Goal: Find specific page/section: Find specific page/section

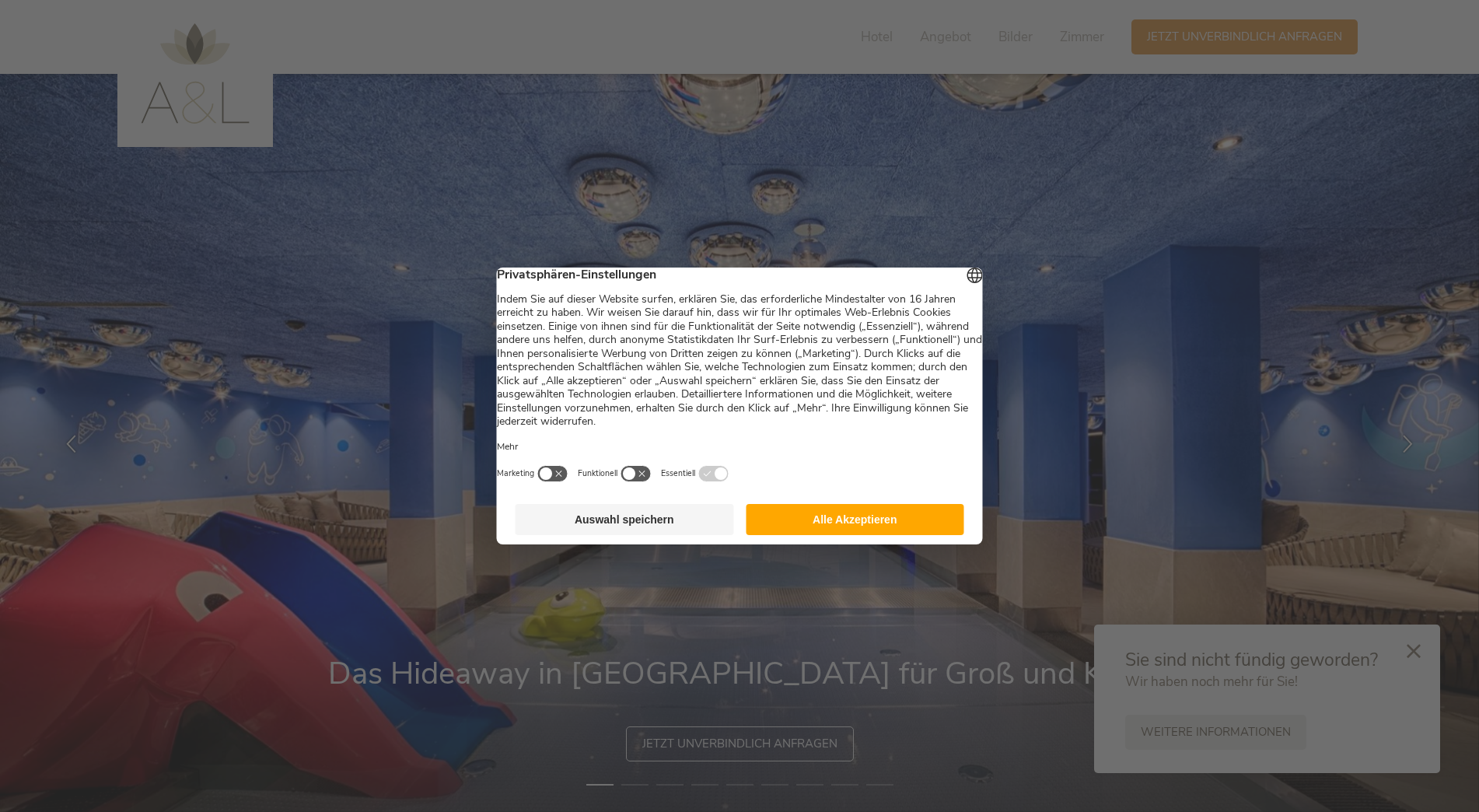
click at [622, 533] on button "Auswahl speichern" at bounding box center [625, 519] width 219 height 31
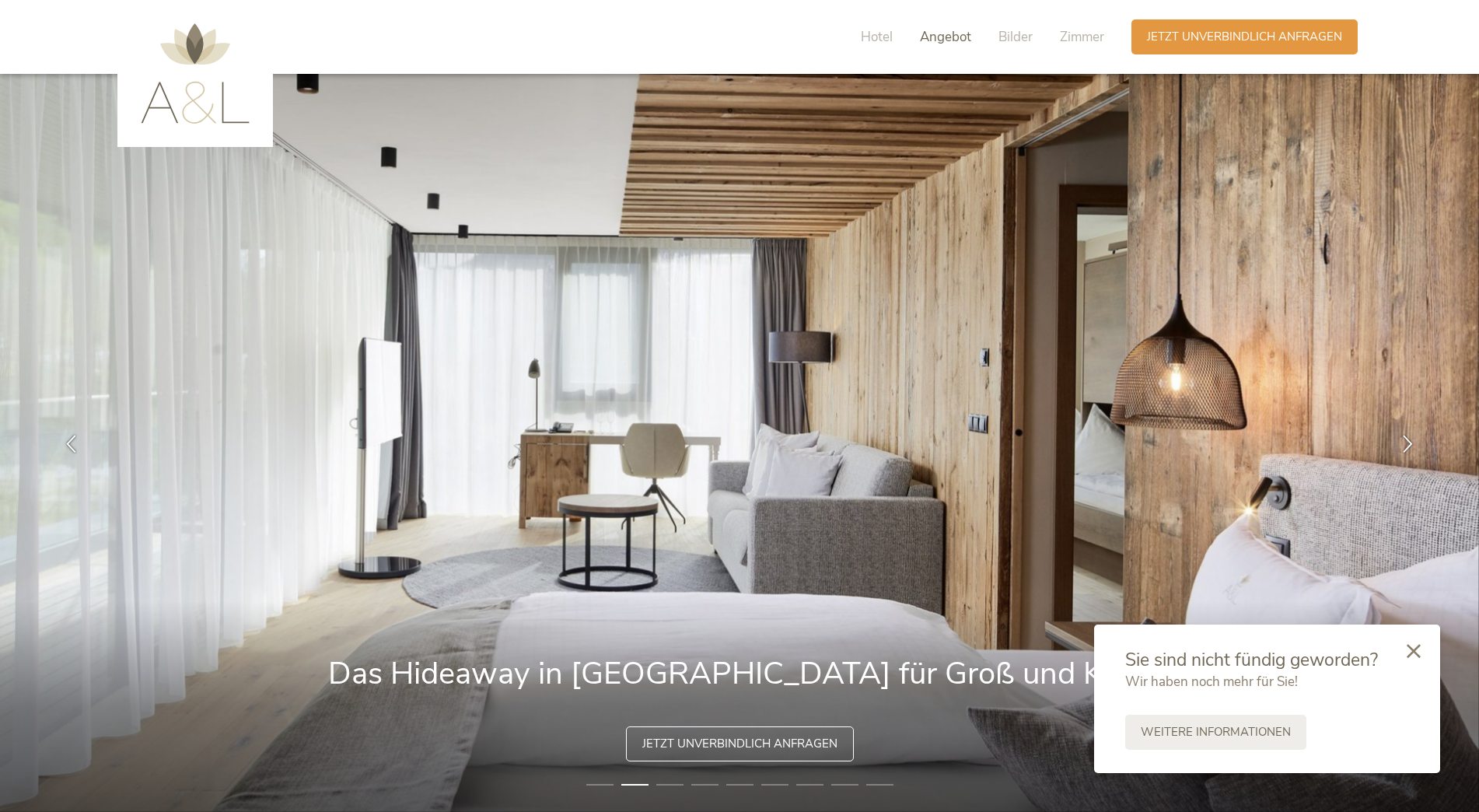
click at [947, 34] on span "Angebot" at bounding box center [945, 36] width 52 height 18
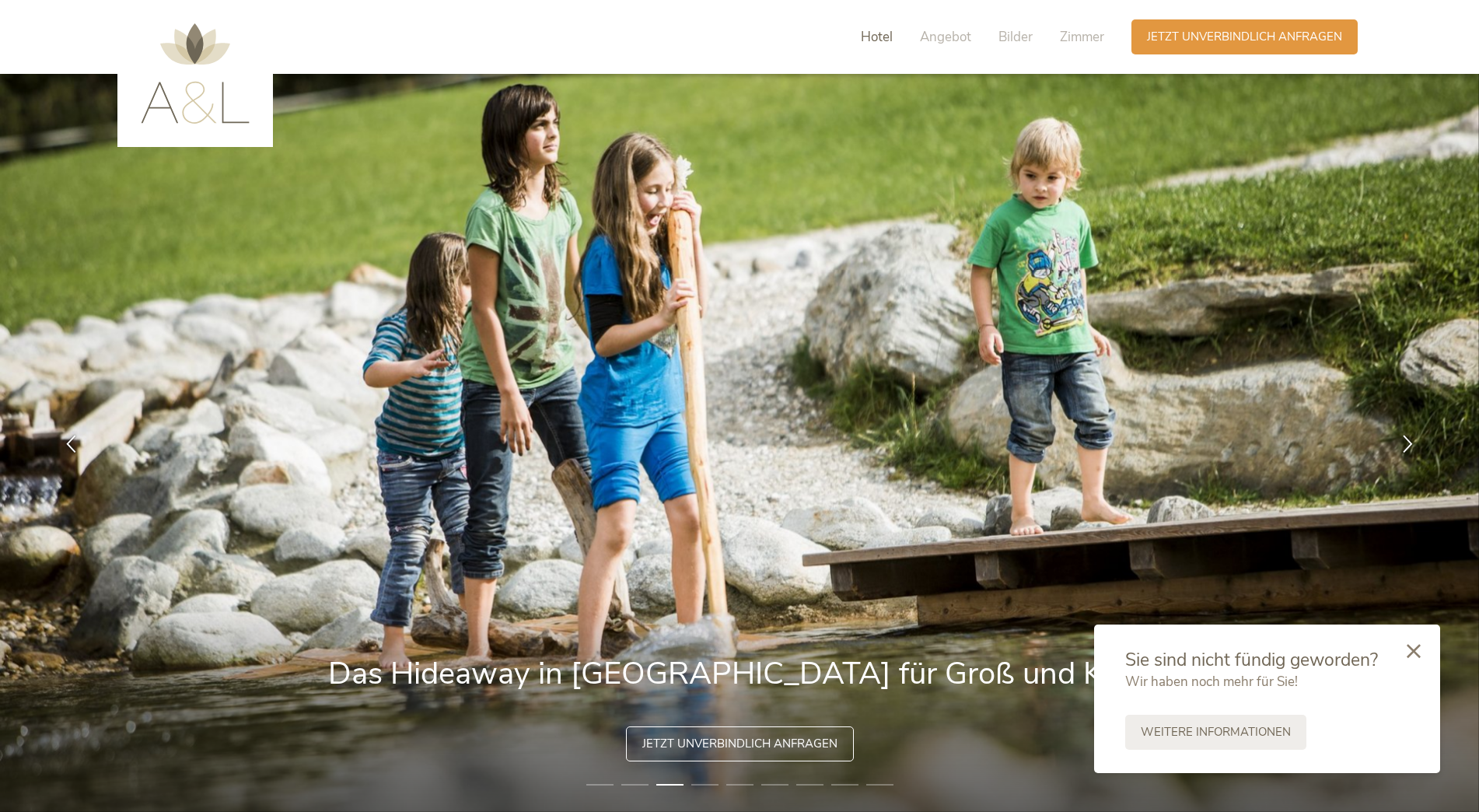
click at [867, 42] on span "Hotel" at bounding box center [877, 36] width 32 height 18
click at [231, 112] on img at bounding box center [195, 73] width 109 height 100
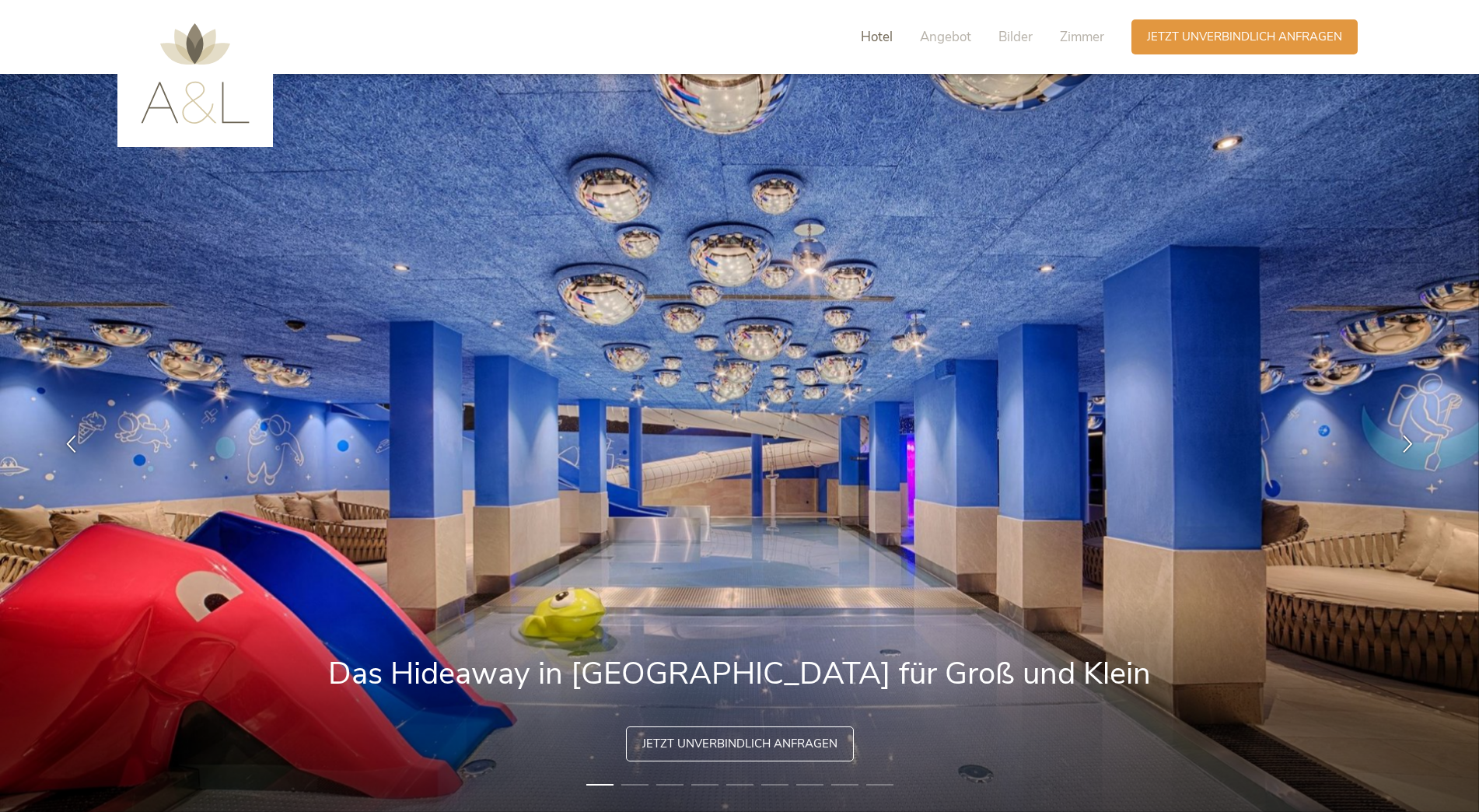
click at [884, 31] on span "Hotel" at bounding box center [877, 36] width 32 height 18
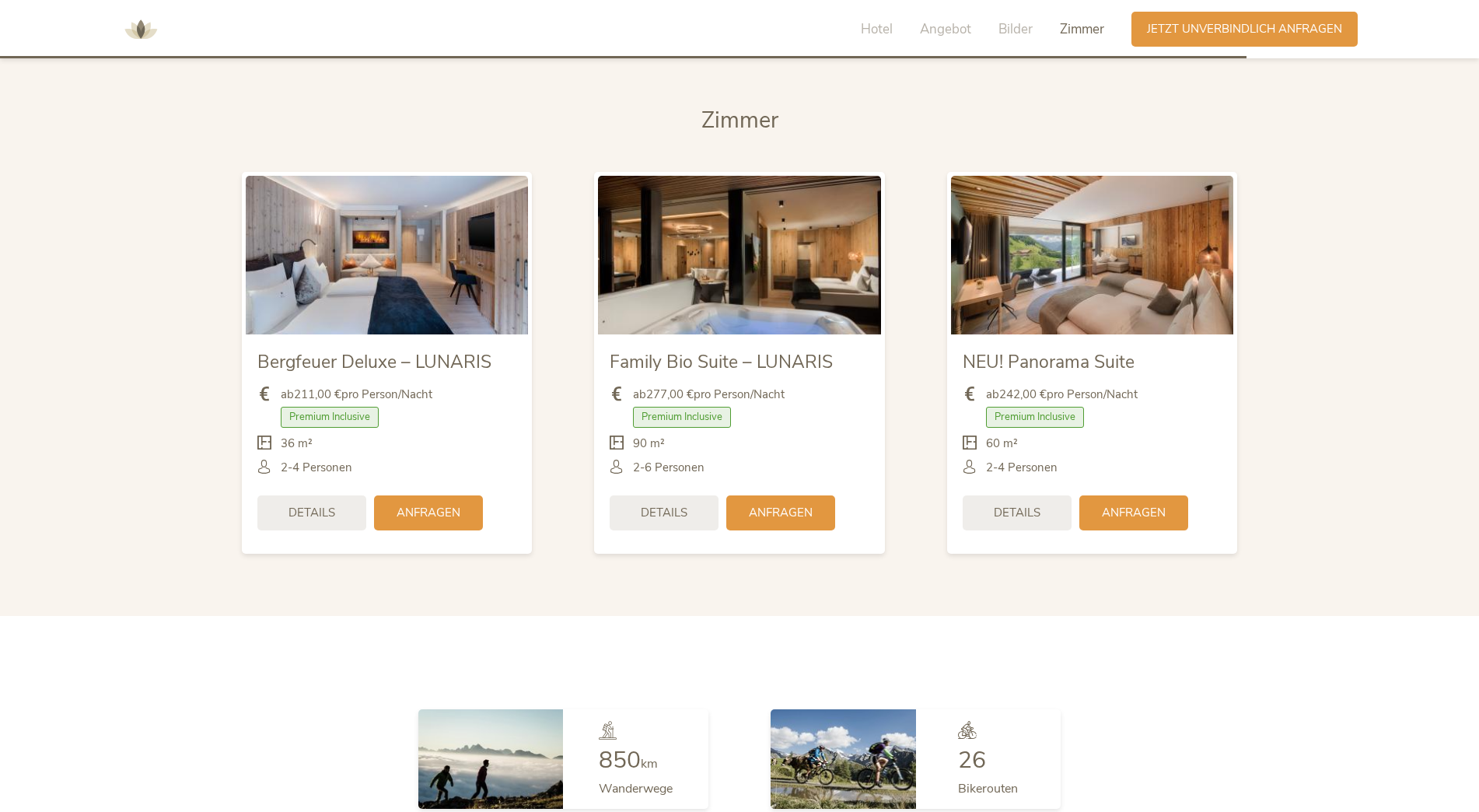
scroll to position [3820, 0]
drag, startPoint x: 754, startPoint y: 338, endPoint x: 838, endPoint y: 335, distance: 84.1
click at [838, 347] on div "Family Bio Suite – LUNARIS" at bounding box center [738, 361] width 259 height 28
copy span "LUNARIS"
